Goal: Find specific page/section: Find specific page/section

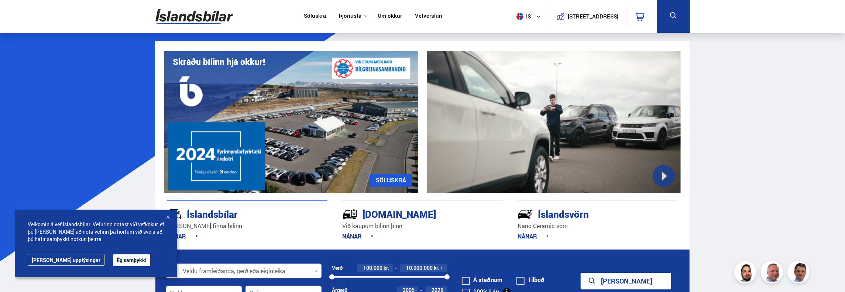
click at [113, 260] on button "Ég samþykki" at bounding box center [131, 260] width 37 height 12
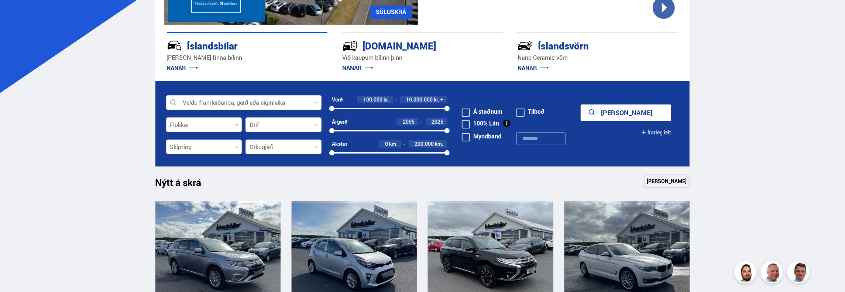
scroll to position [185, 0]
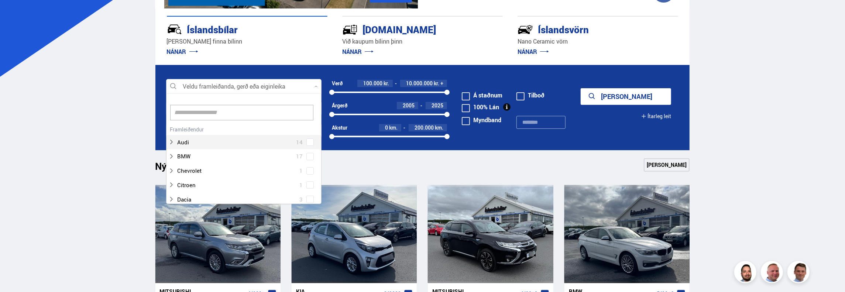
click at [281, 84] on div at bounding box center [243, 86] width 155 height 15
click at [169, 157] on icon at bounding box center [171, 157] width 6 height 6
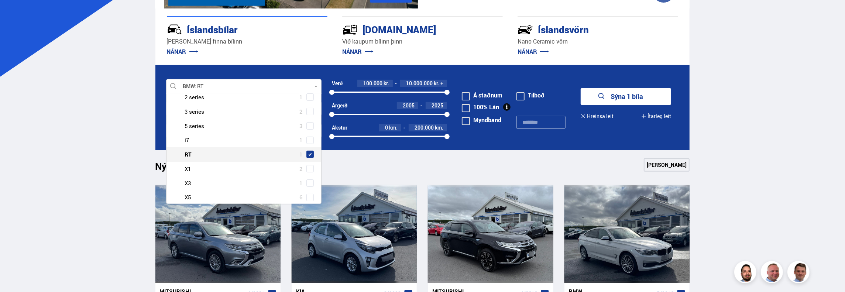
drag, startPoint x: 305, startPoint y: 155, endPoint x: 291, endPoint y: 152, distance: 14.7
click at [289, 152] on div "BMW RT 1" at bounding box center [244, 154] width 155 height 14
click at [309, 153] on span at bounding box center [310, 154] width 3 height 3
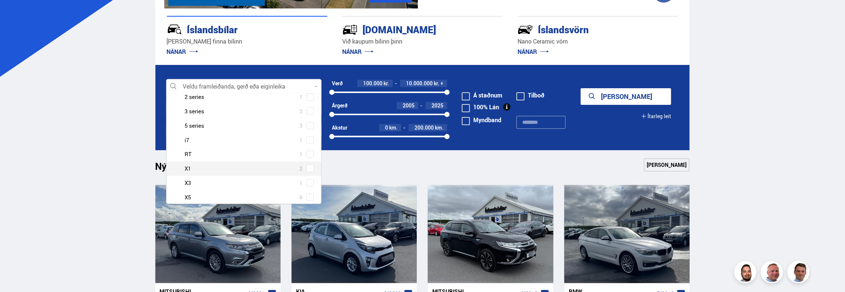
click at [307, 165] on span at bounding box center [310, 168] width 7 height 7
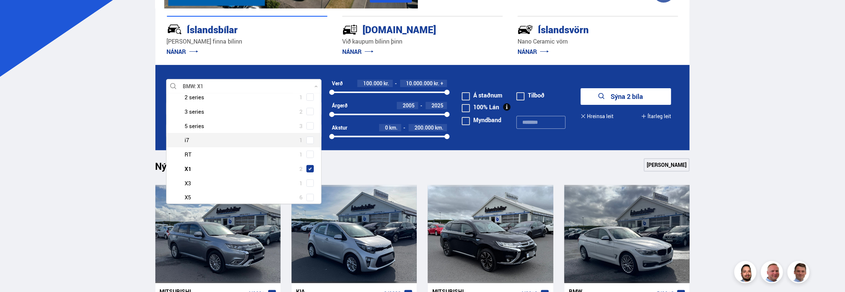
scroll to position [125, 0]
click at [309, 147] on span at bounding box center [310, 146] width 7 height 7
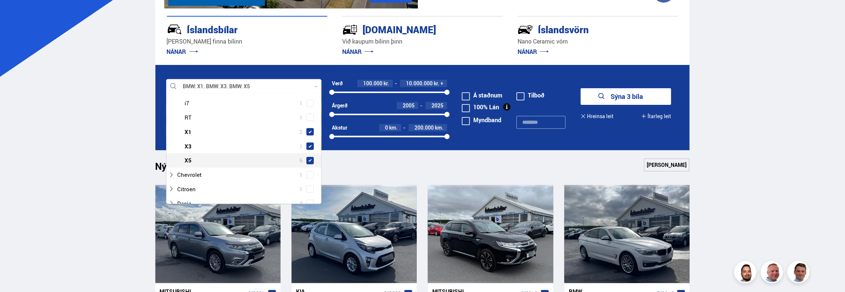
click at [308, 163] on span at bounding box center [310, 160] width 7 height 7
click at [603, 136] on form "BMW X1 BMW X3 BMW X5 Veldu framleiðanda, gerð eða eiginleika 3 Hreinsa valið Au…" at bounding box center [422, 107] width 535 height 85
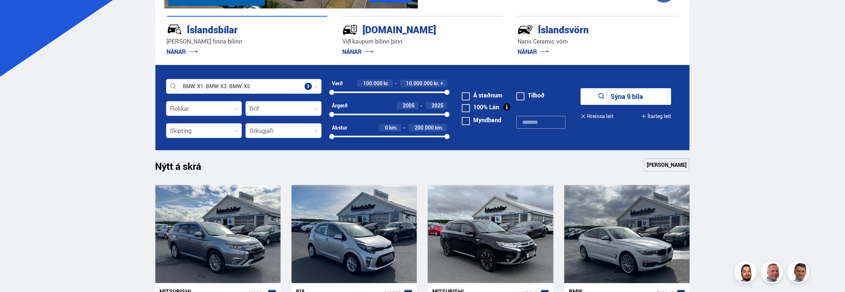
click at [629, 99] on button "Sýna 9 bíla" at bounding box center [626, 96] width 90 height 17
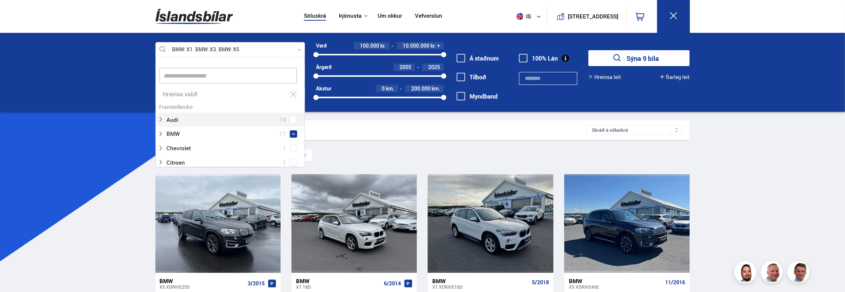
click at [227, 51] on div at bounding box center [230, 49] width 150 height 15
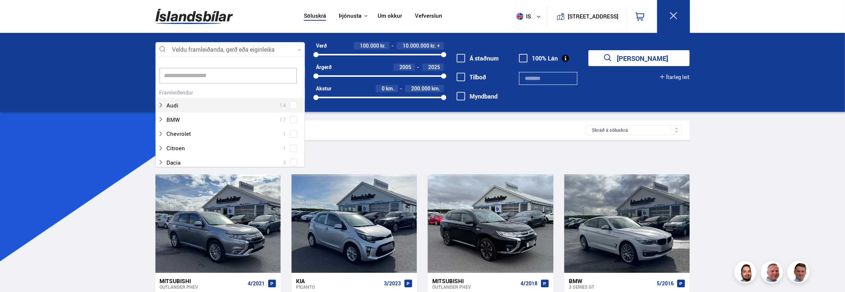
click at [195, 79] on input at bounding box center [228, 76] width 137 height 16
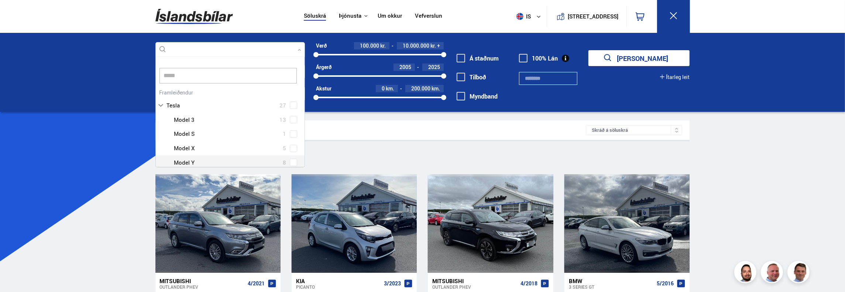
click at [290, 161] on div "Tesla Model 3 13 Tesla Model S 1 Tesla Model X 5 Tesla Model Y 8" at bounding box center [230, 141] width 149 height 57
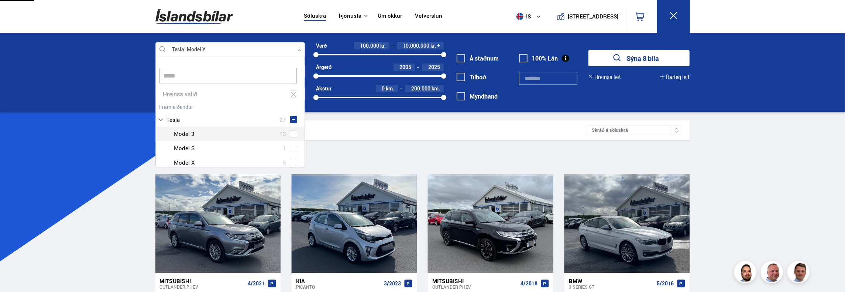
type input "*****"
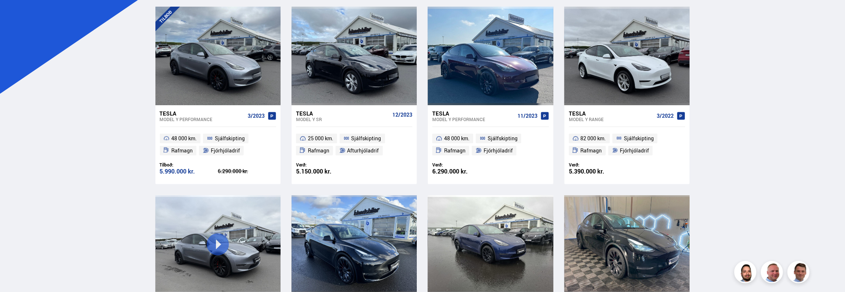
scroll to position [148, 0]
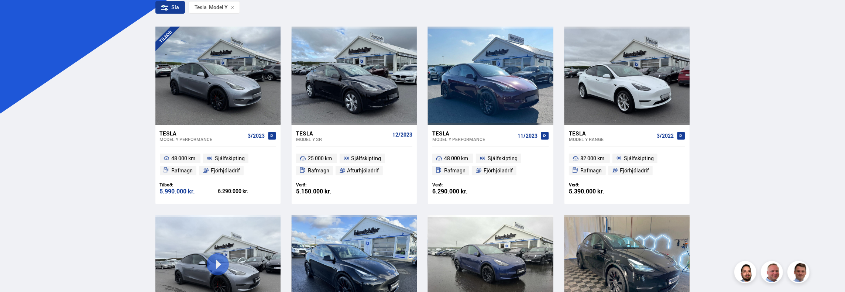
click at [756, 174] on div "Söluskrá Þjónusta Íslandsbílar [DOMAIN_NAME] Íslandsvörn Leiðbeiningar Um okkur…" at bounding box center [422, 197] width 845 height 690
